Goal: Task Accomplishment & Management: Manage account settings

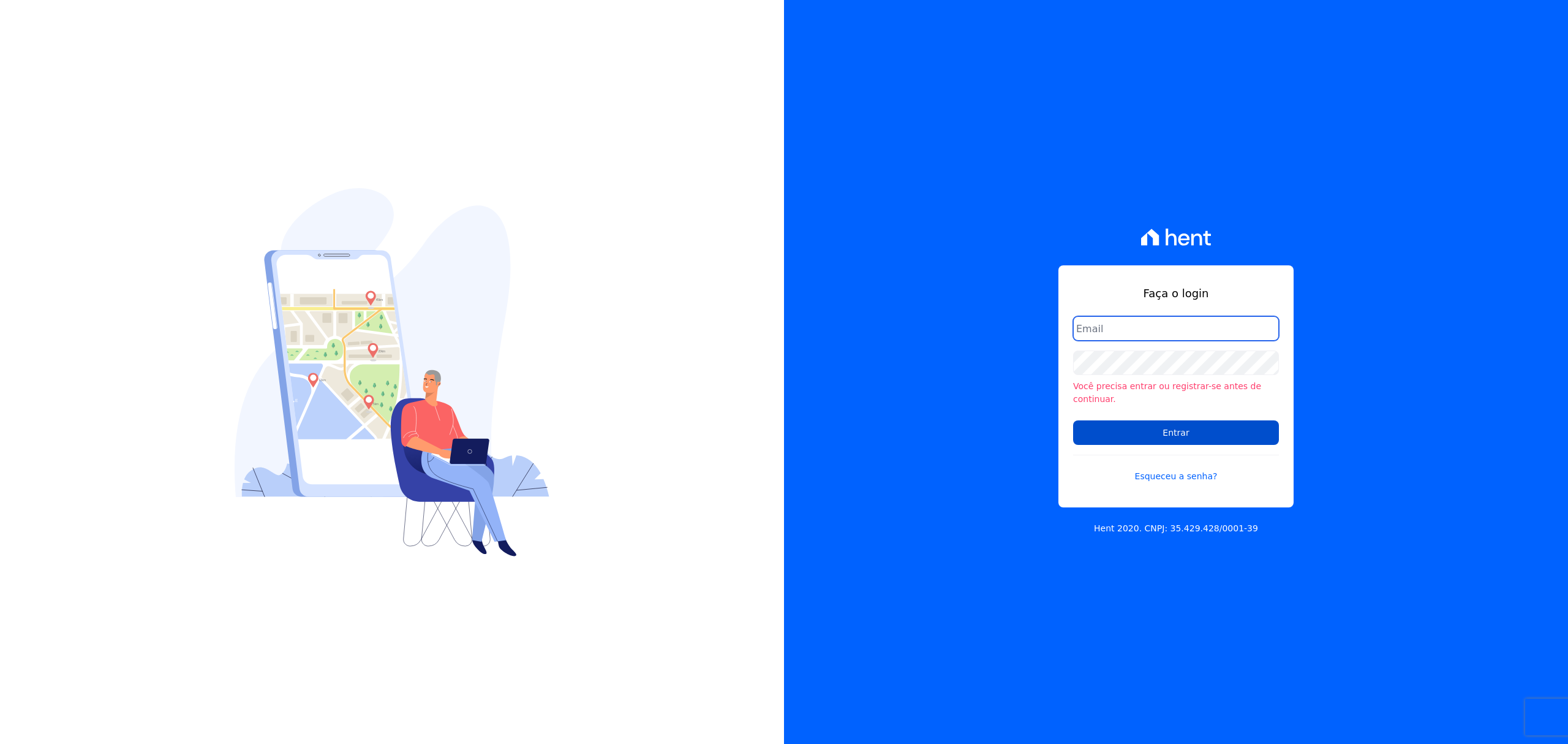
type input "[EMAIL_ADDRESS][PERSON_NAME][DOMAIN_NAME]"
click at [1175, 430] on input "Entrar" at bounding box center [1176, 433] width 206 height 25
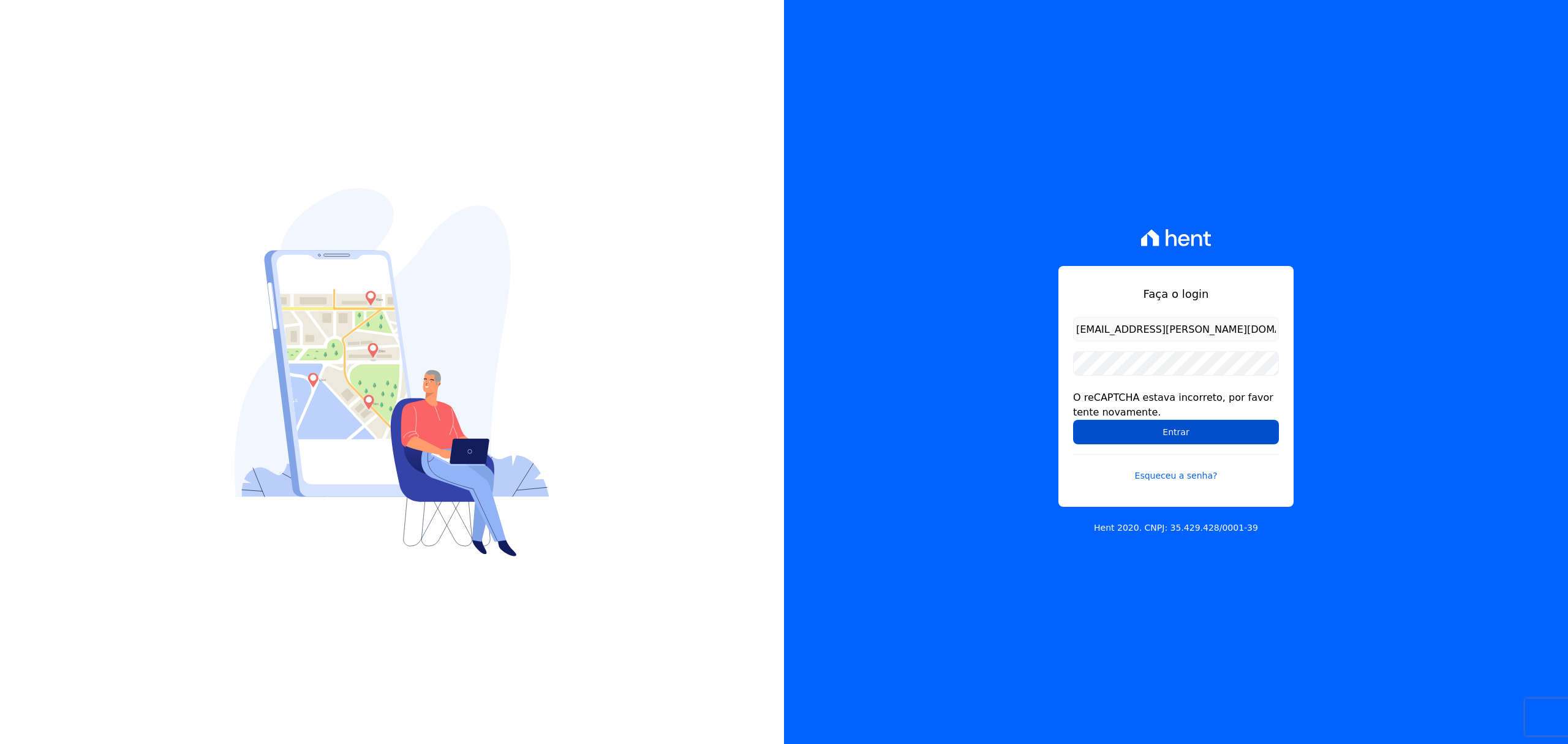
click at [1129, 428] on input "Entrar" at bounding box center [1176, 432] width 206 height 25
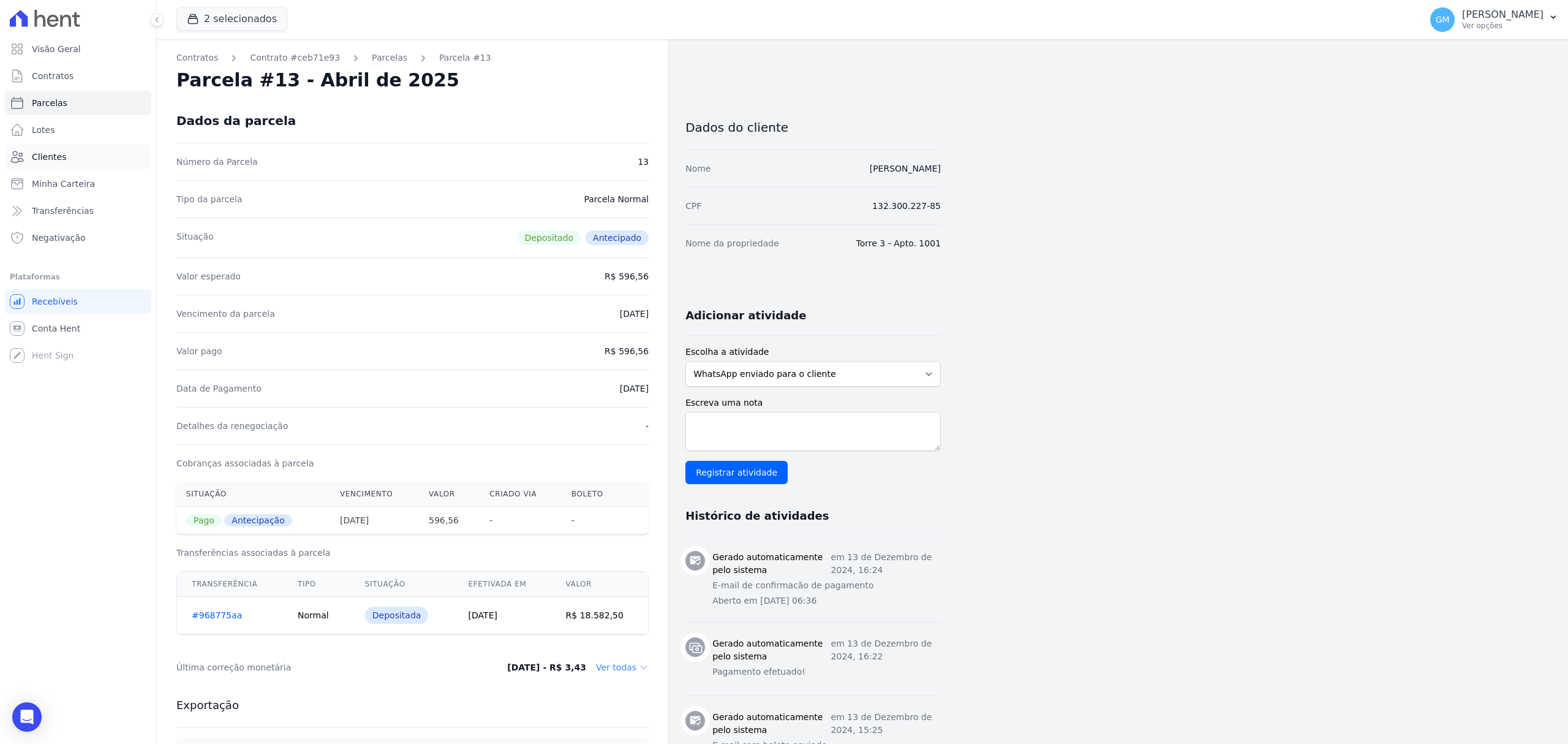
click at [79, 161] on link "Clientes" at bounding box center [78, 157] width 146 height 25
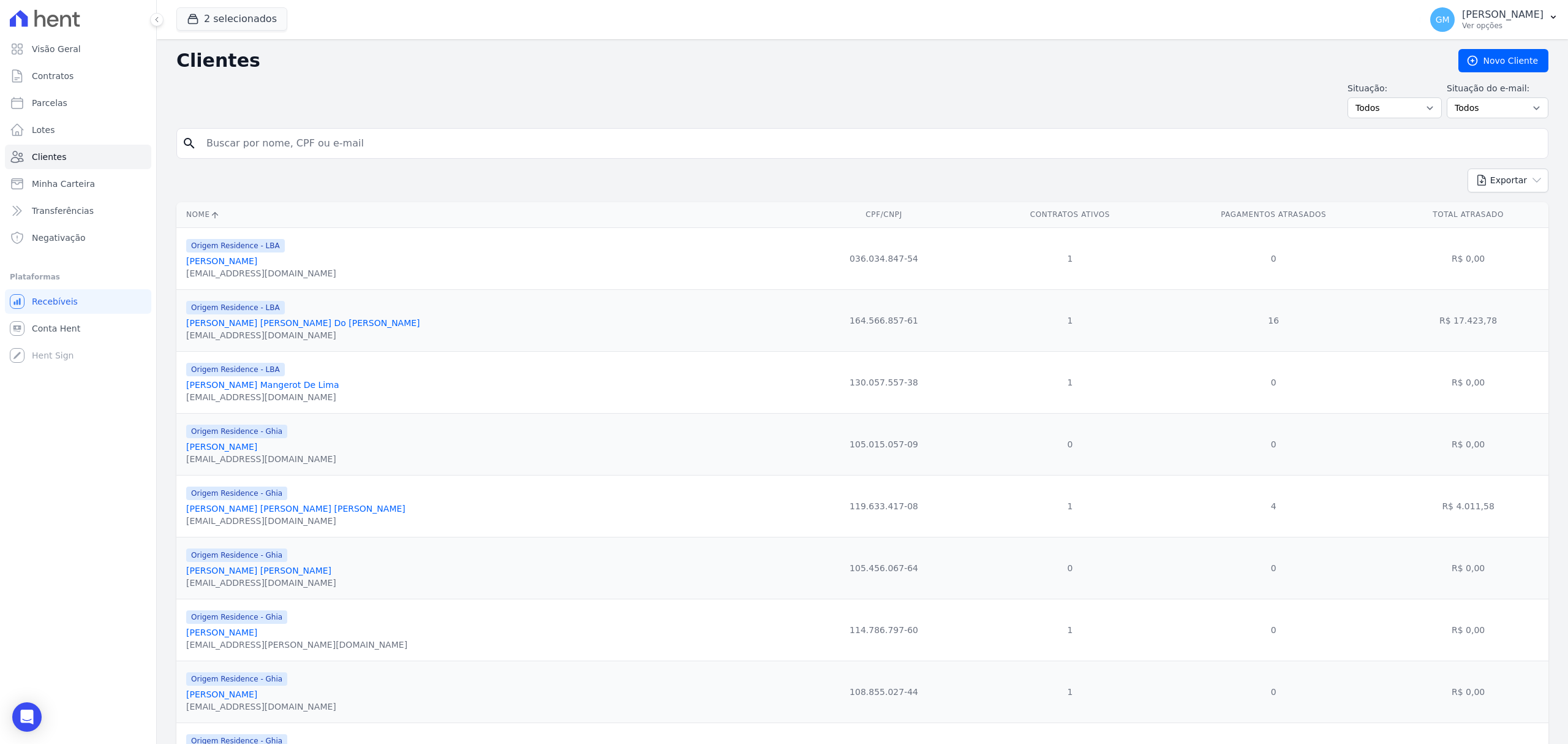
click at [265, 147] on input "search" at bounding box center [871, 143] width 1344 height 25
type input "jose rosa da silva"
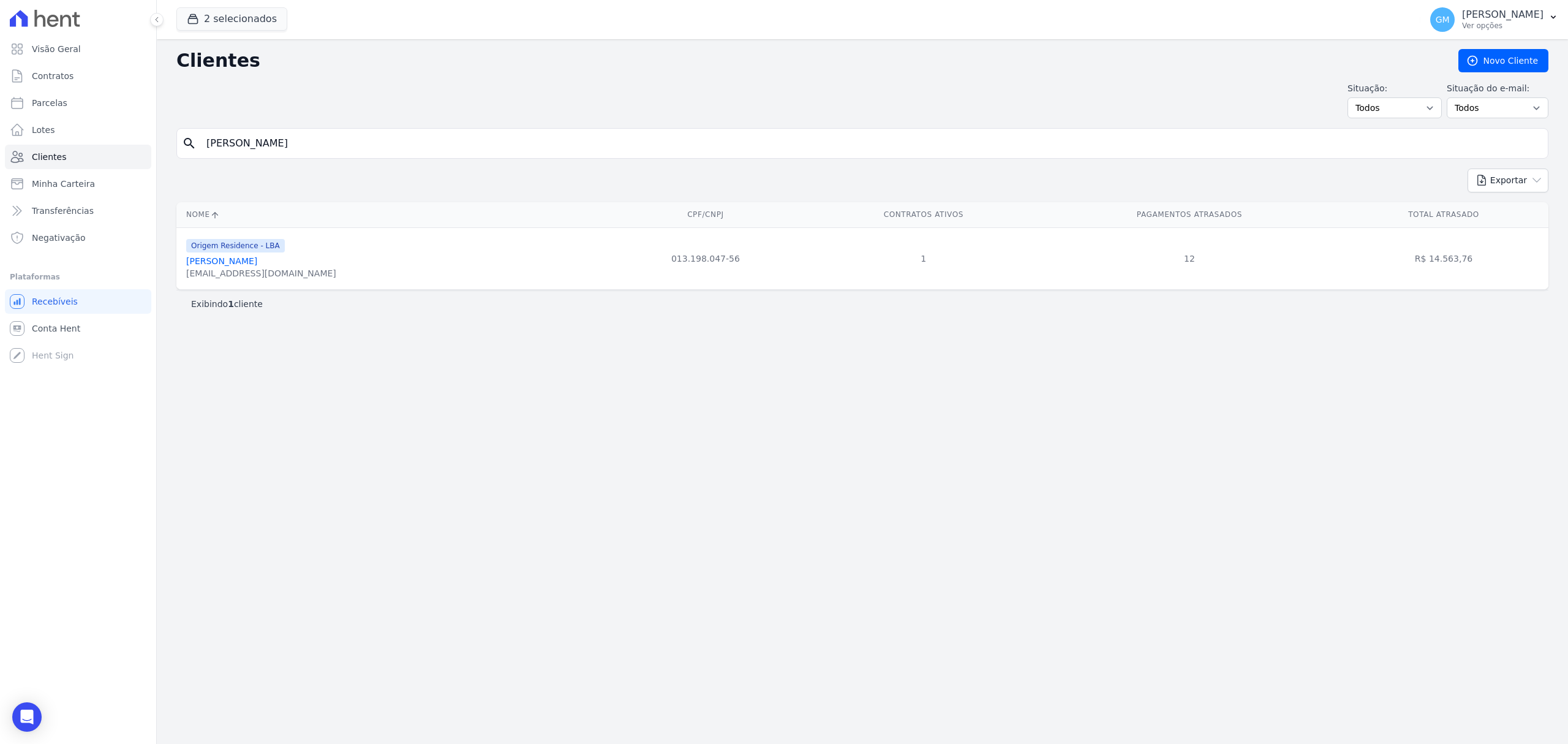
click at [243, 261] on link "José Rosa Da Silva" at bounding box center [221, 261] width 71 height 10
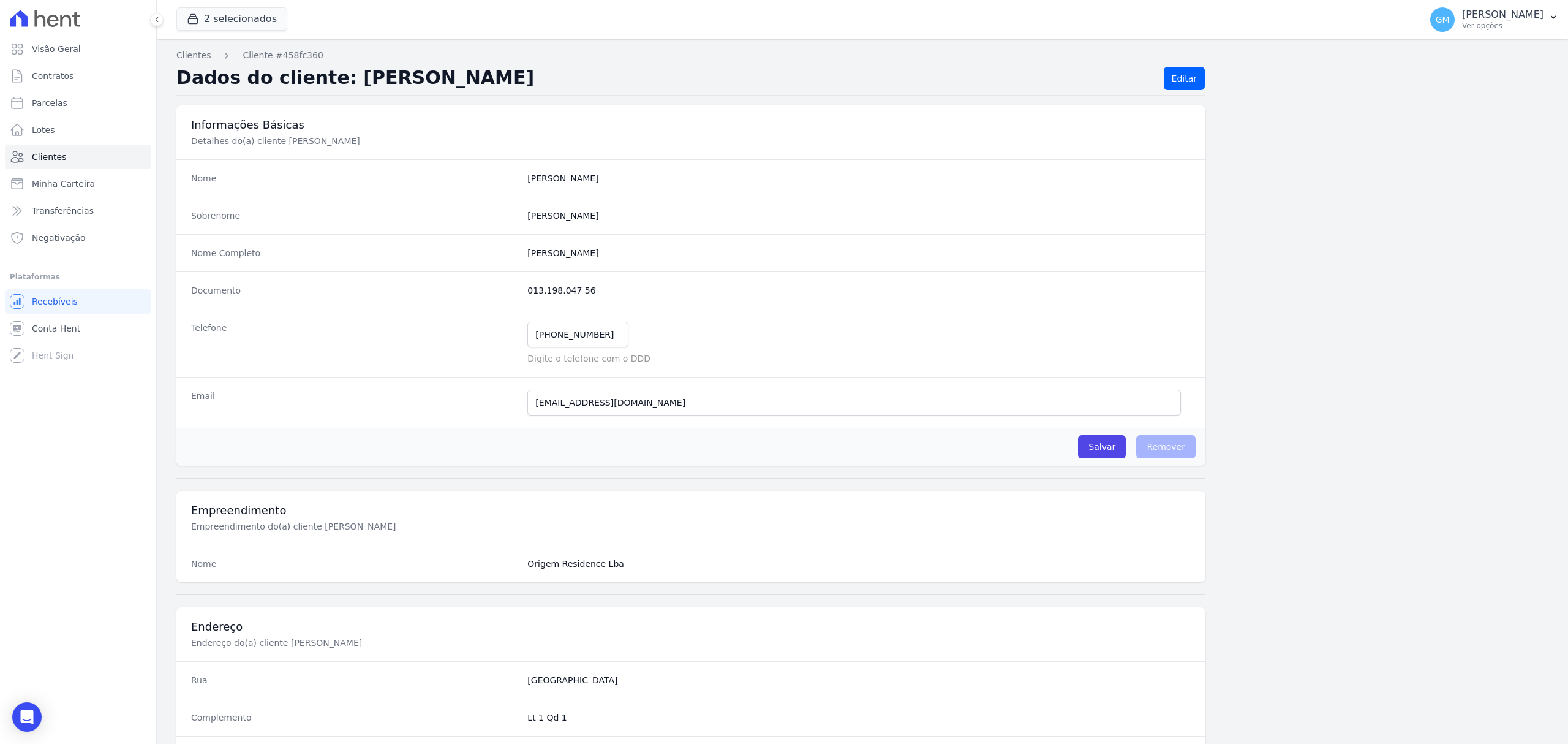
scroll to position [408, 0]
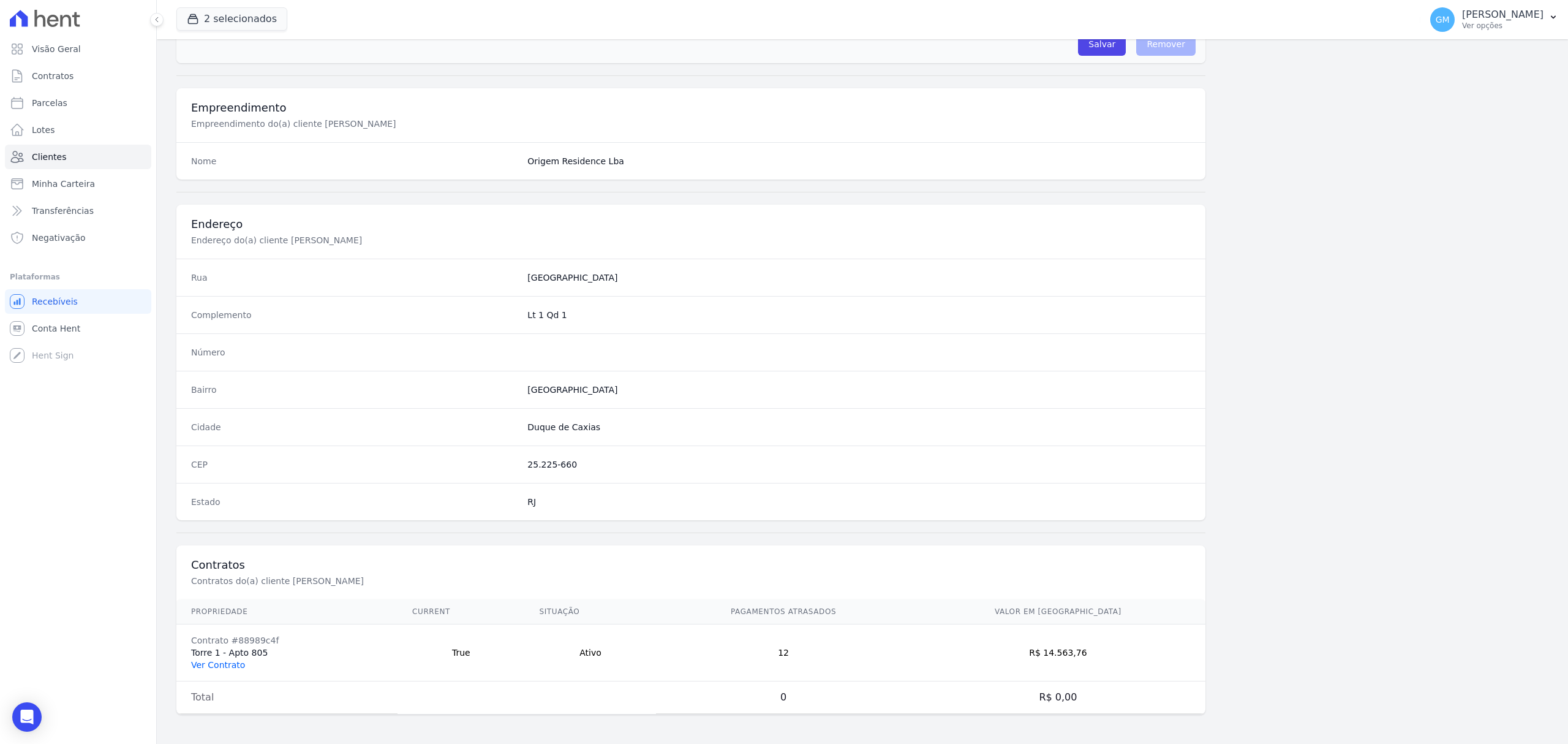
click at [212, 660] on link "Ver Contrato" at bounding box center [217, 664] width 53 height 10
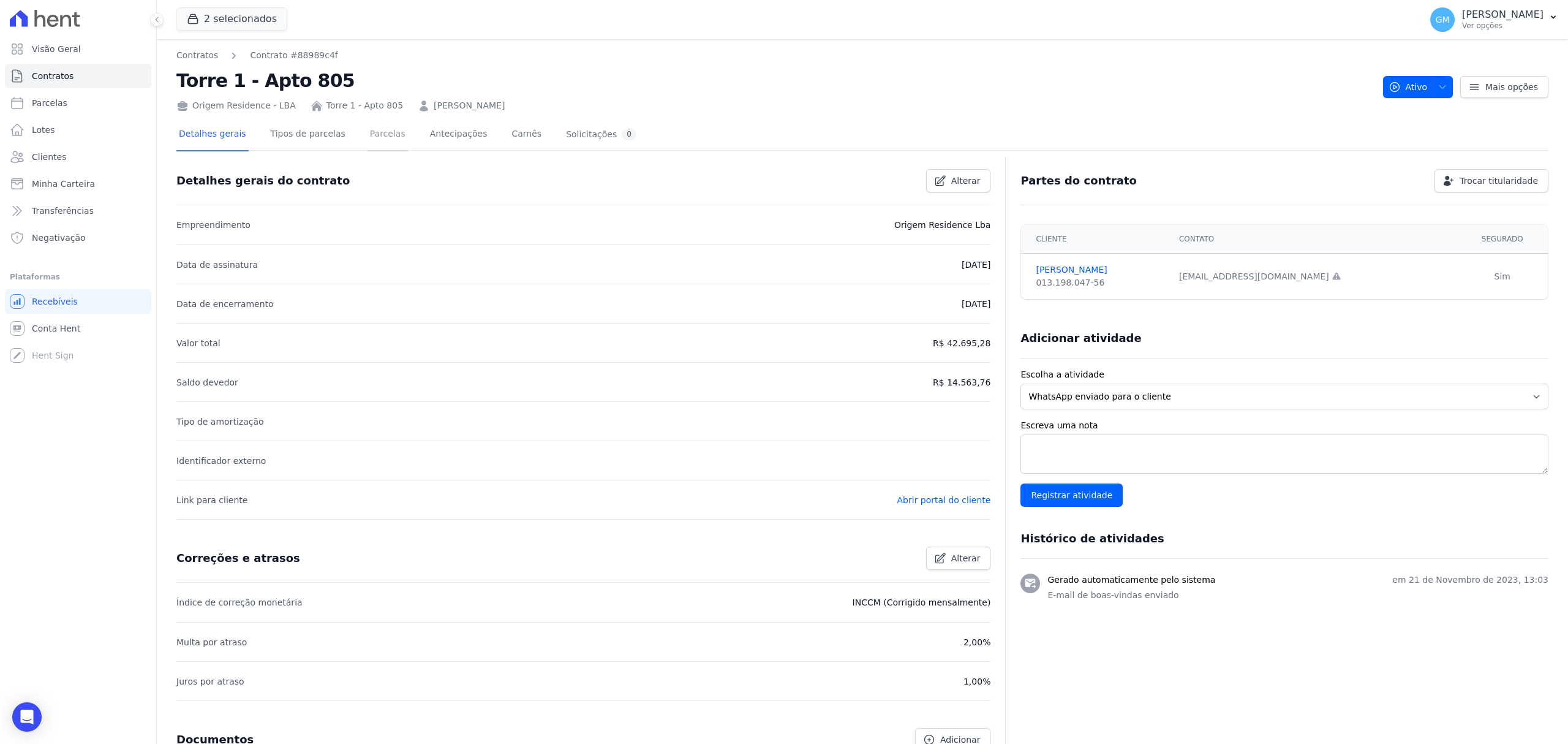
click at [374, 127] on link "Parcelas" at bounding box center [388, 135] width 40 height 32
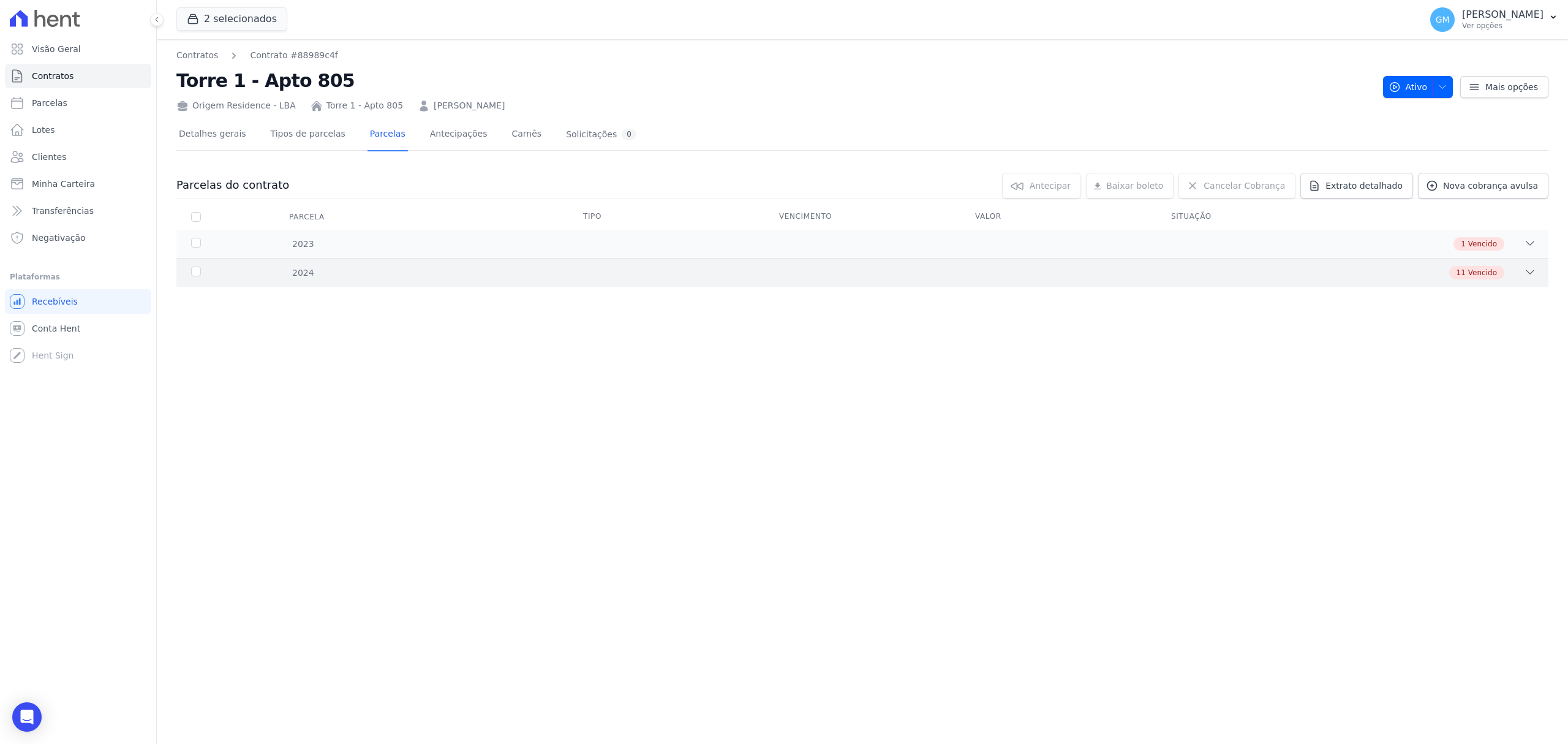
click at [1465, 277] on span "11" at bounding box center [1461, 273] width 9 height 11
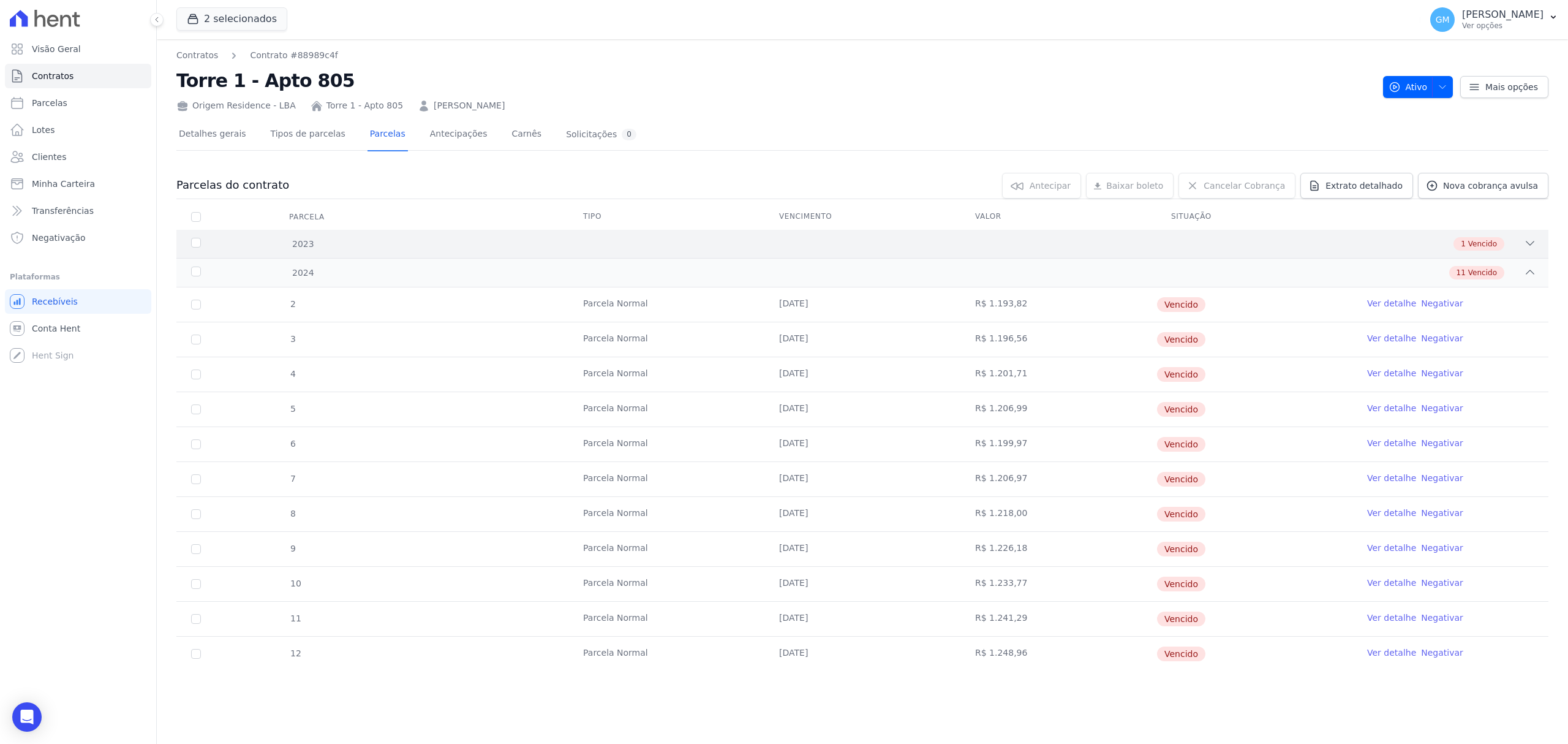
click at [1466, 241] on span "1" at bounding box center [1464, 244] width 5 height 11
click at [1439, 84] on button "Ativo" at bounding box center [1418, 87] width 70 height 22
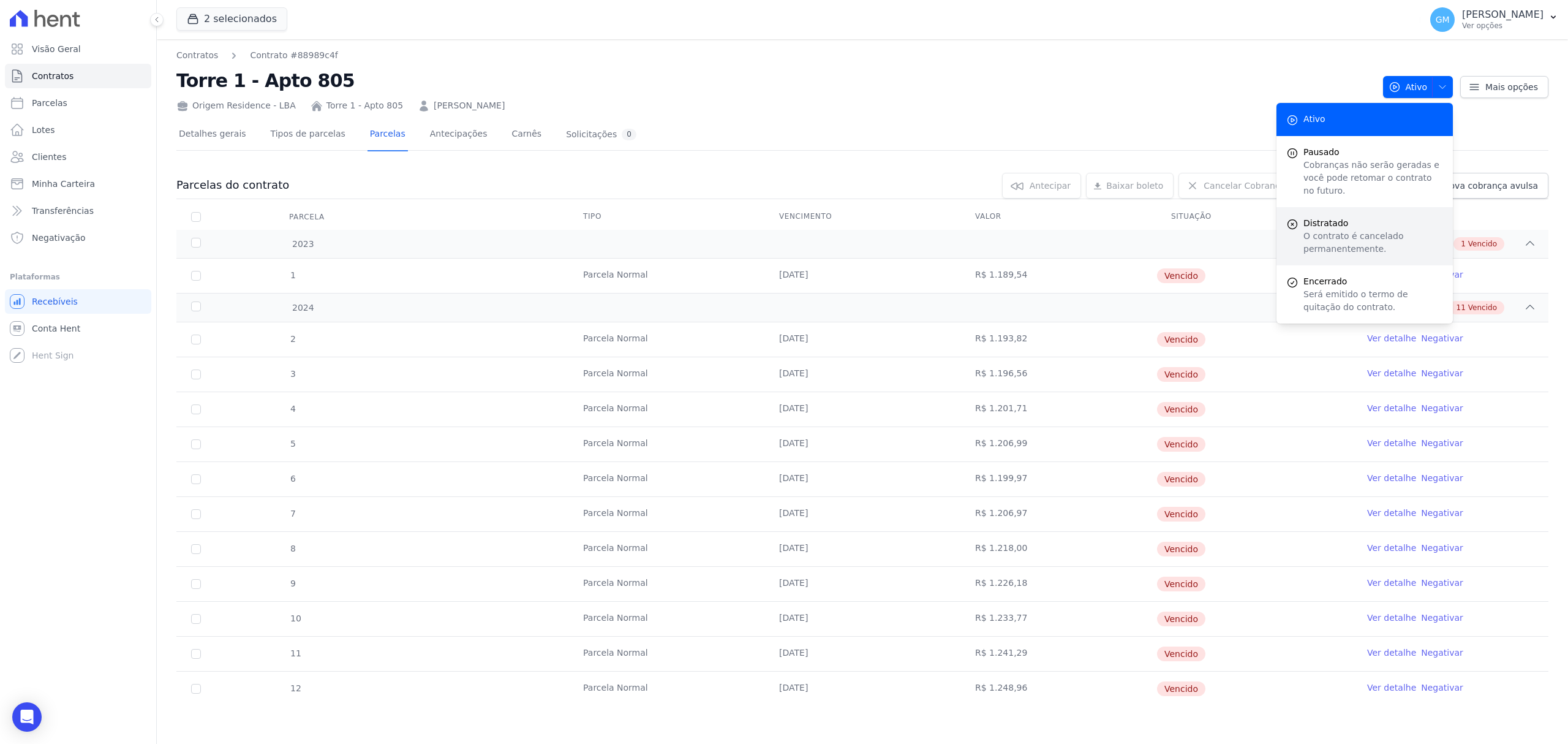
click at [1354, 234] on p "O contrato é cancelado permanentemente." at bounding box center [1372, 242] width 139 height 25
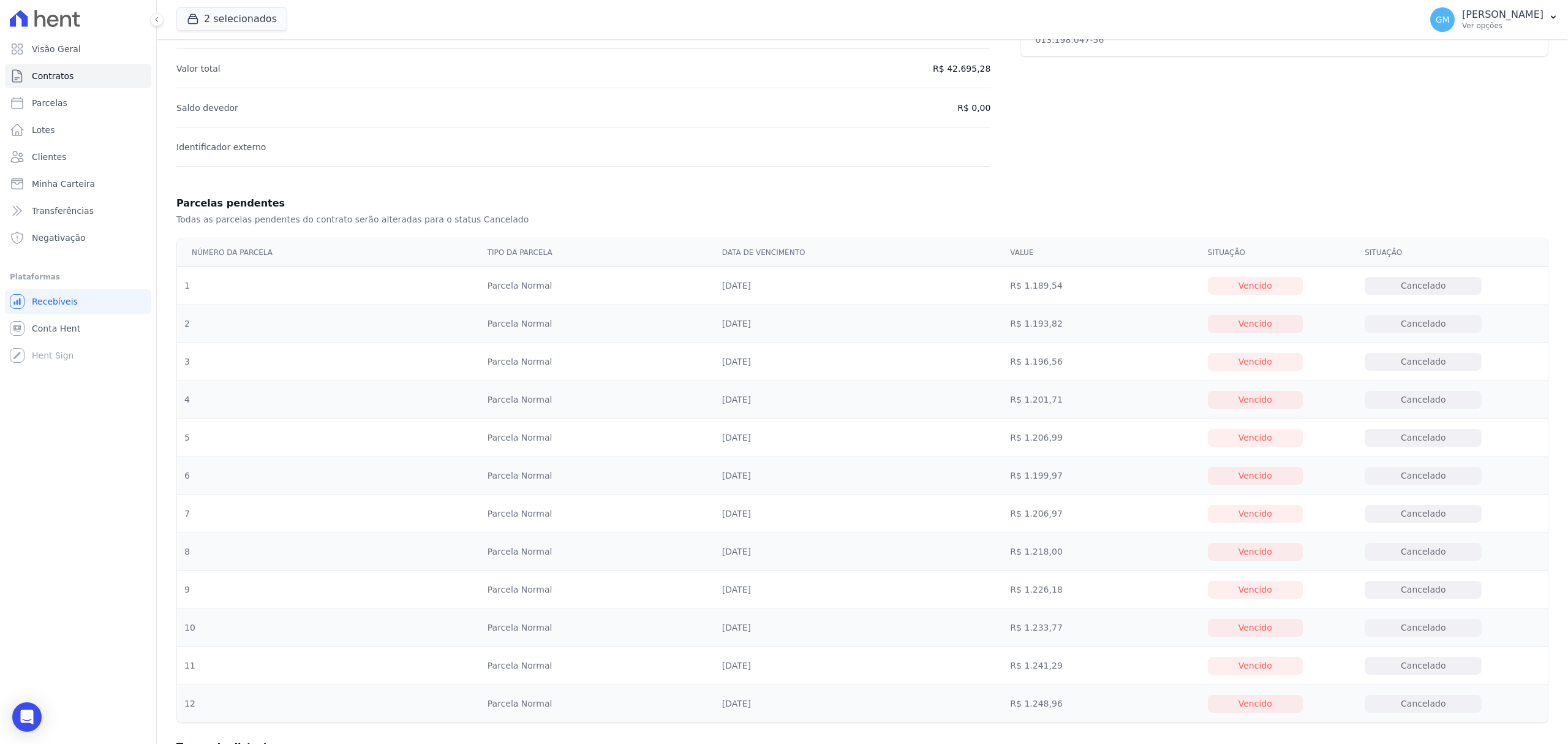
scroll to position [333, 0]
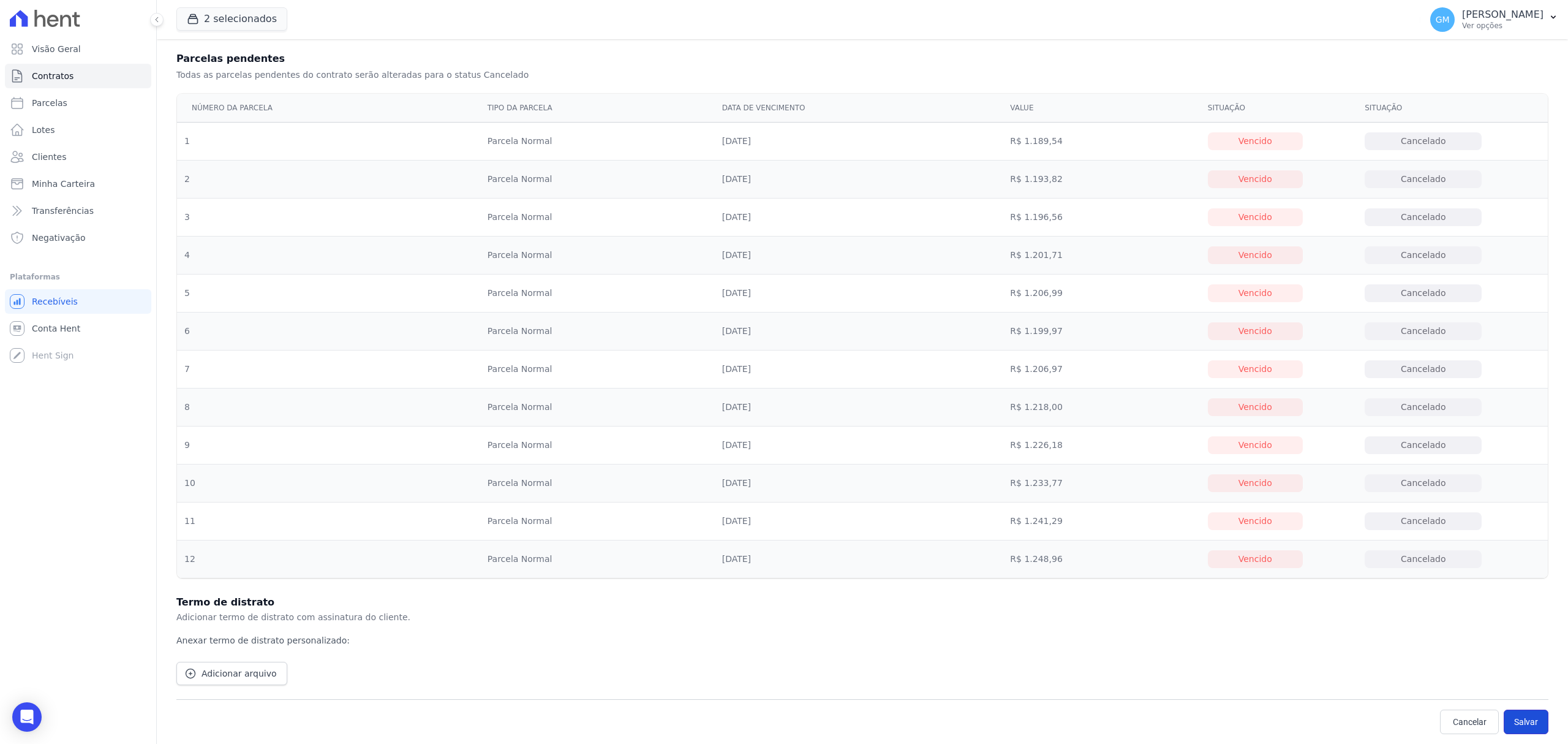
click at [1529, 719] on button "Salvar" at bounding box center [1526, 722] width 45 height 25
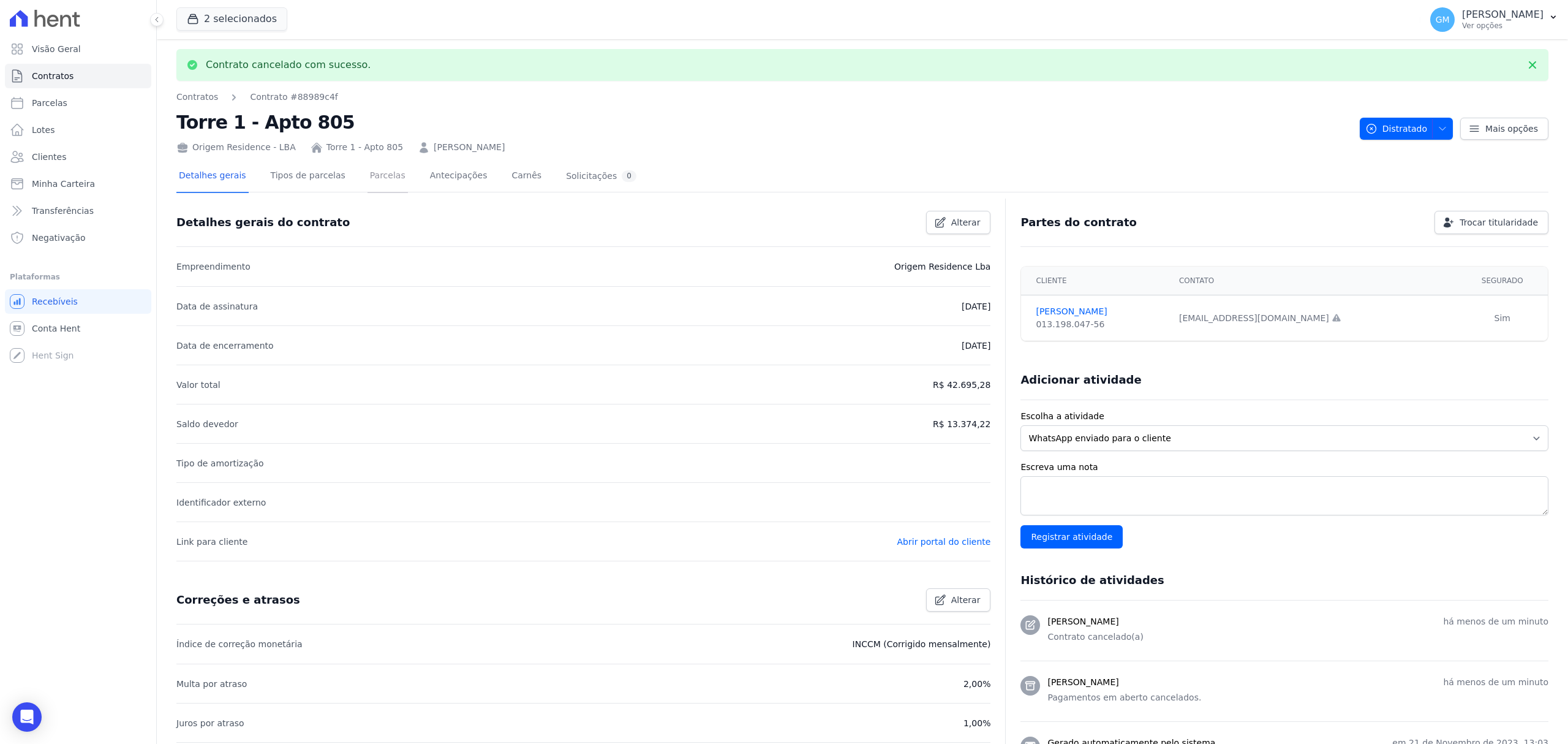
click at [383, 175] on link "Parcelas" at bounding box center [388, 176] width 40 height 32
